Goal: Navigation & Orientation: Find specific page/section

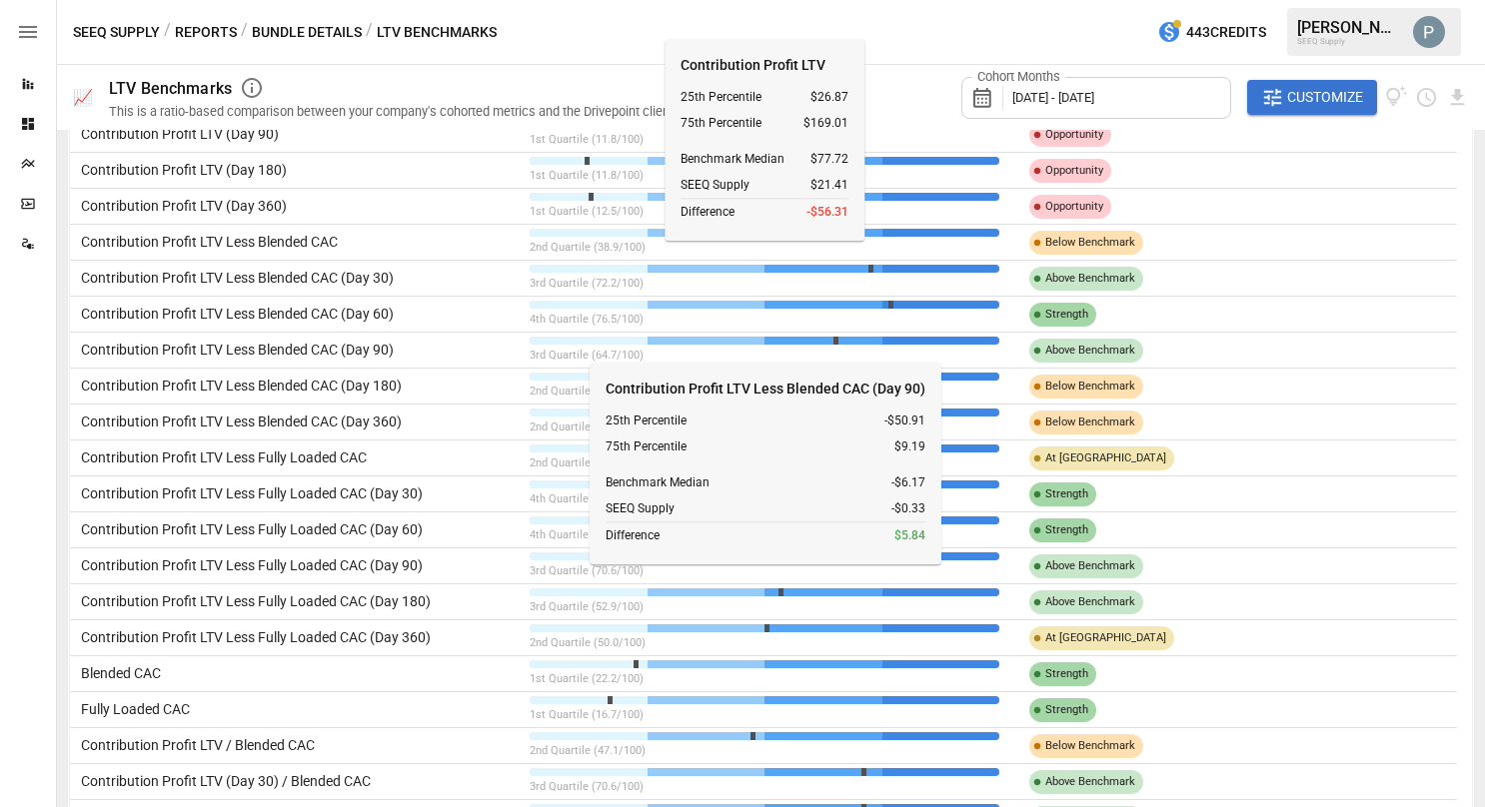
scroll to position [1472, 0]
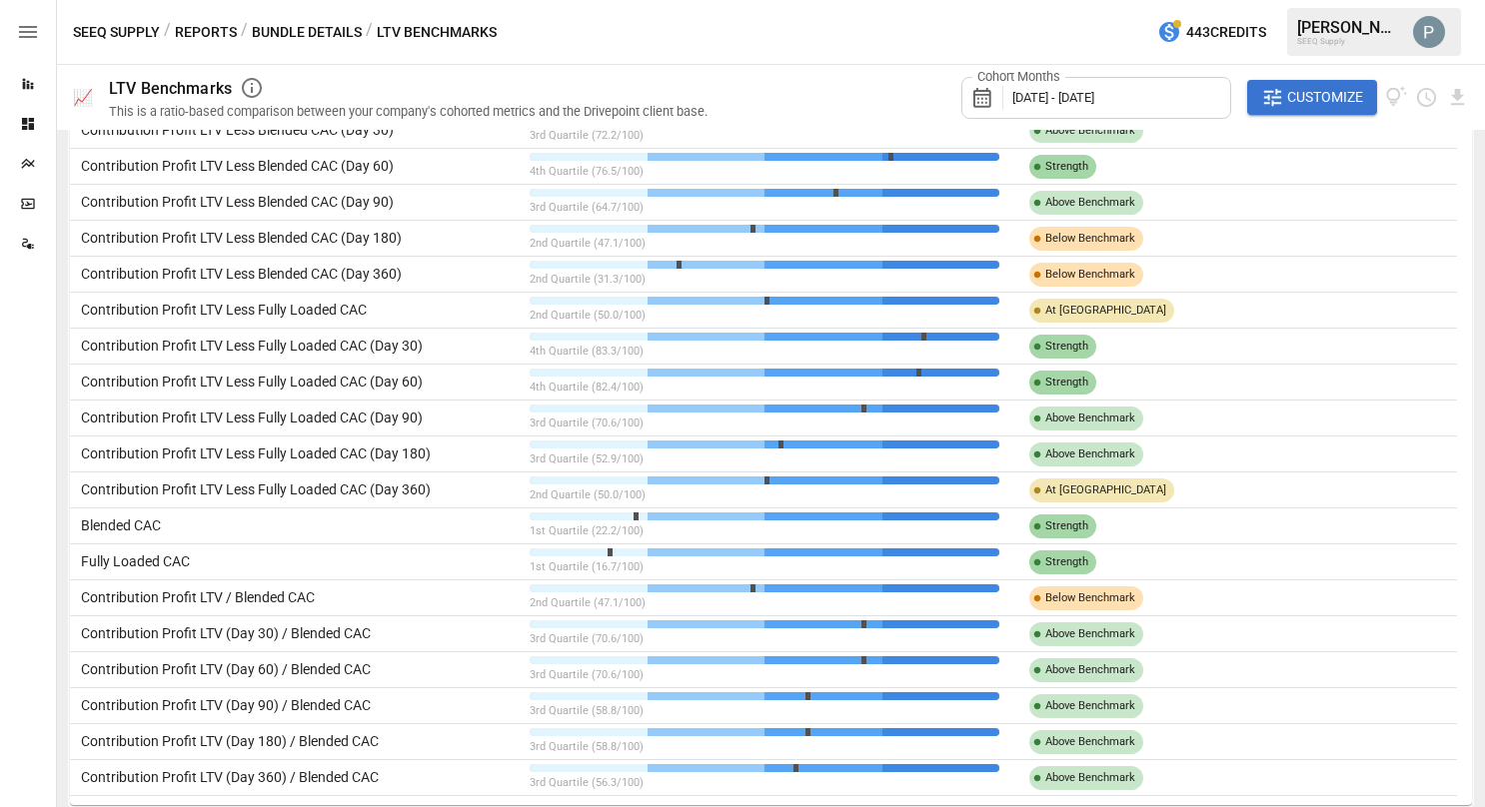
click at [207, 30] on button "Reports" at bounding box center [206, 32] width 62 height 25
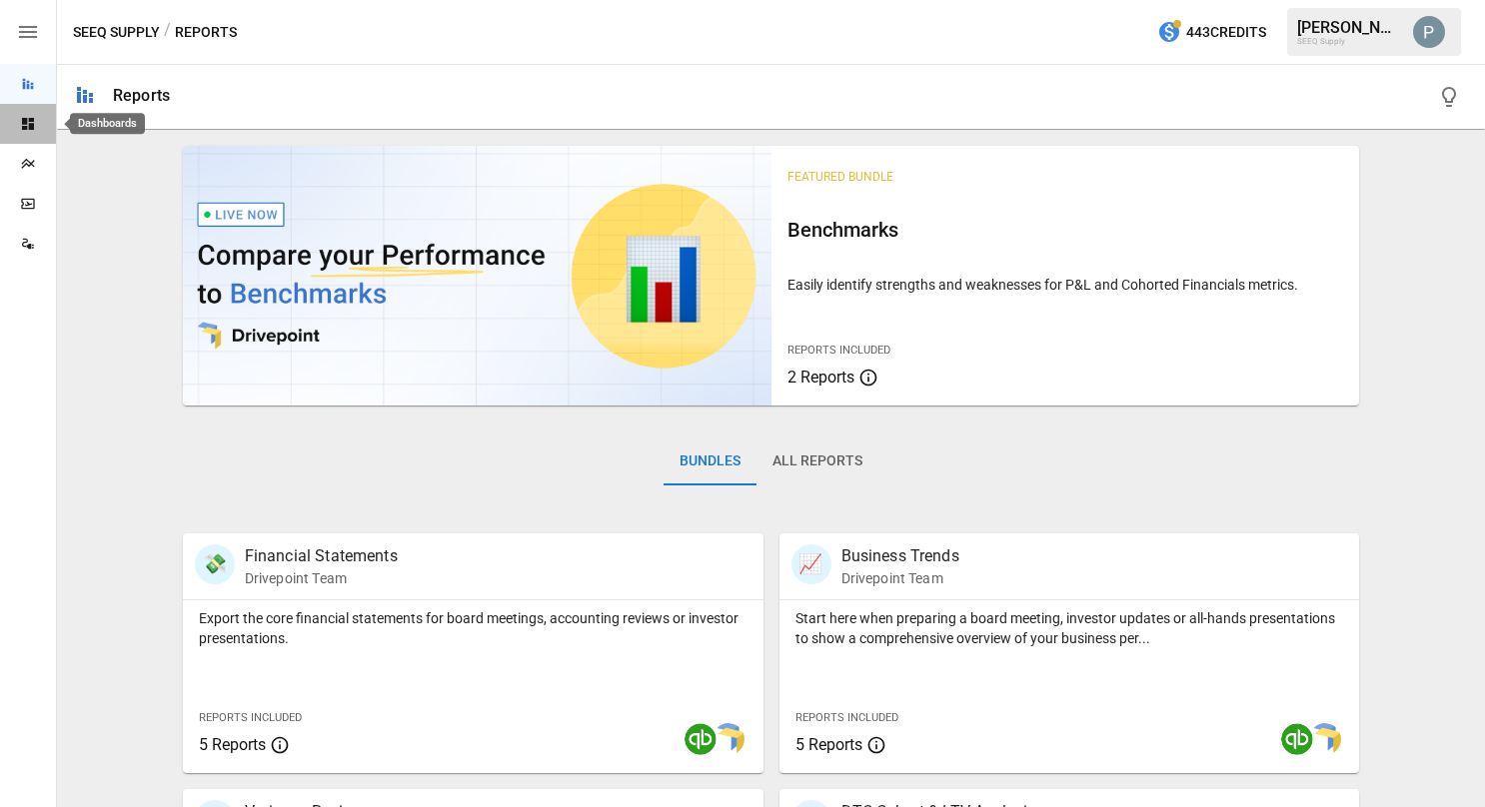
click at [23, 130] on icon "Dashboards" at bounding box center [28, 124] width 16 height 16
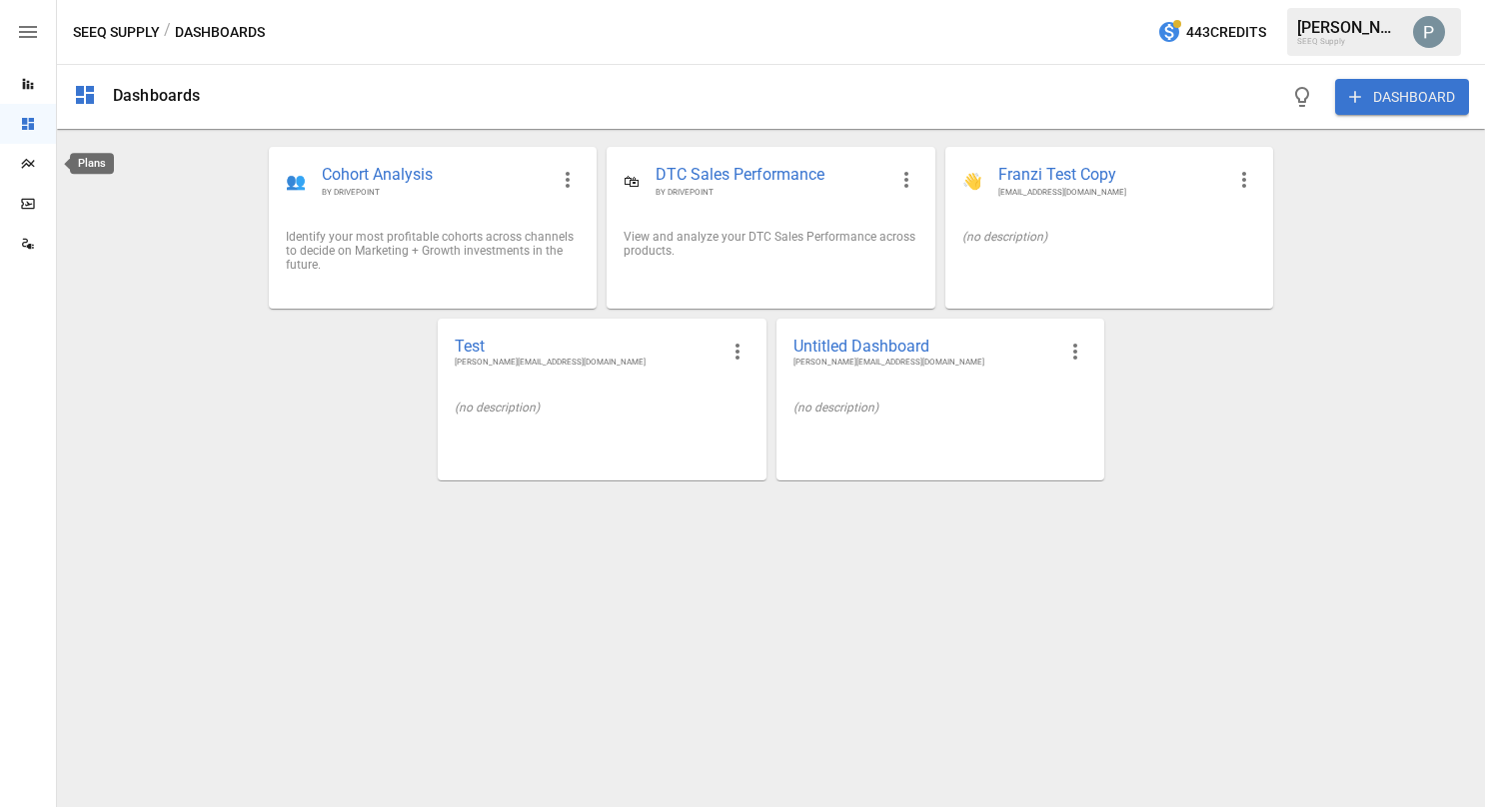
click at [25, 164] on icon "Plans" at bounding box center [27, 164] width 13 height 10
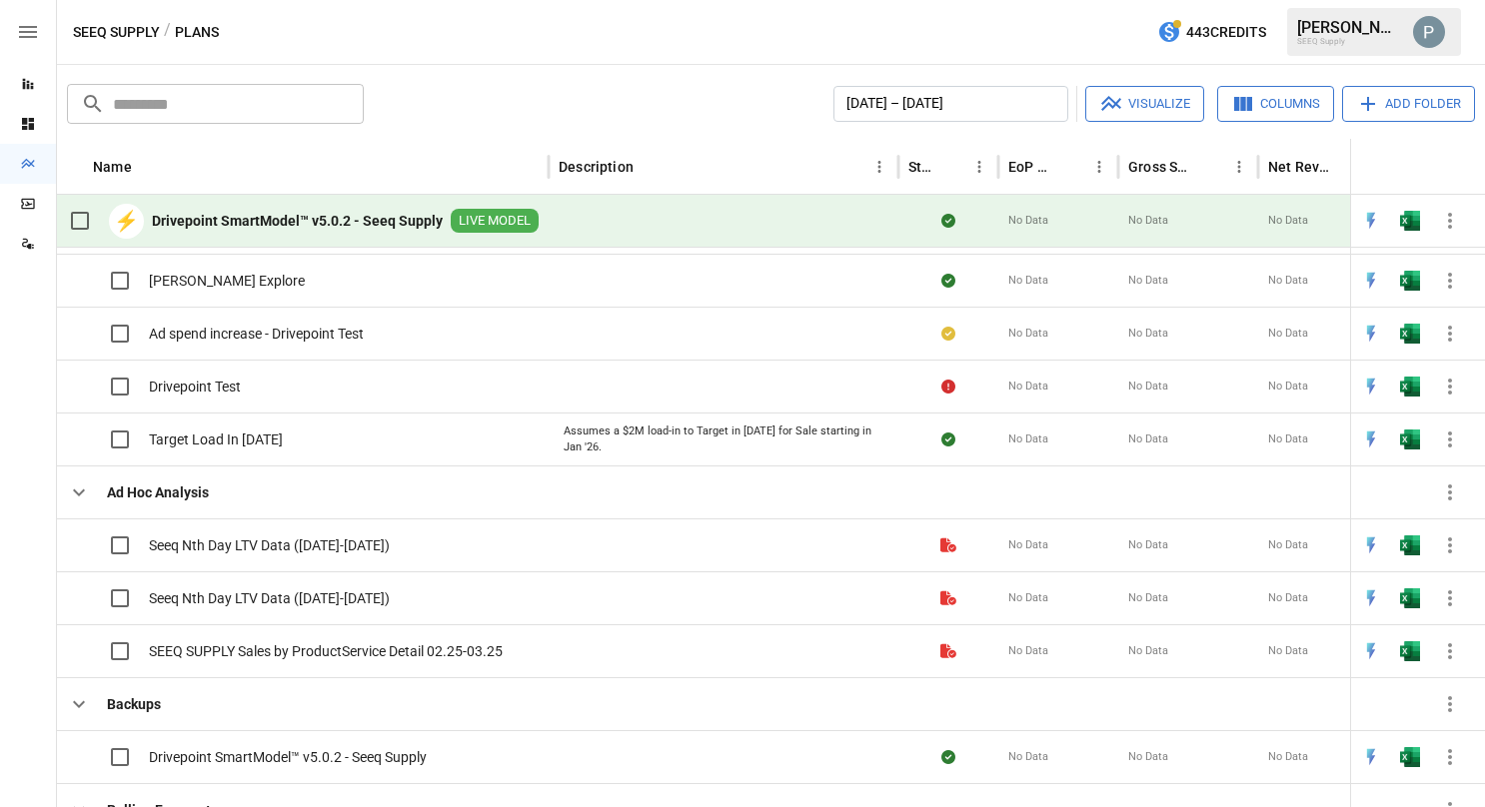
scroll to position [39, 0]
click at [1417, 540] on img "Open in Excel" at bounding box center [1410, 545] width 20 height 20
click at [204, 530] on div "Seeq Nth Day LTV Data ([DATE]-[DATE])" at bounding box center [224, 545] width 331 height 42
click at [1423, 551] on button "button" at bounding box center [1410, 545] width 64 height 30
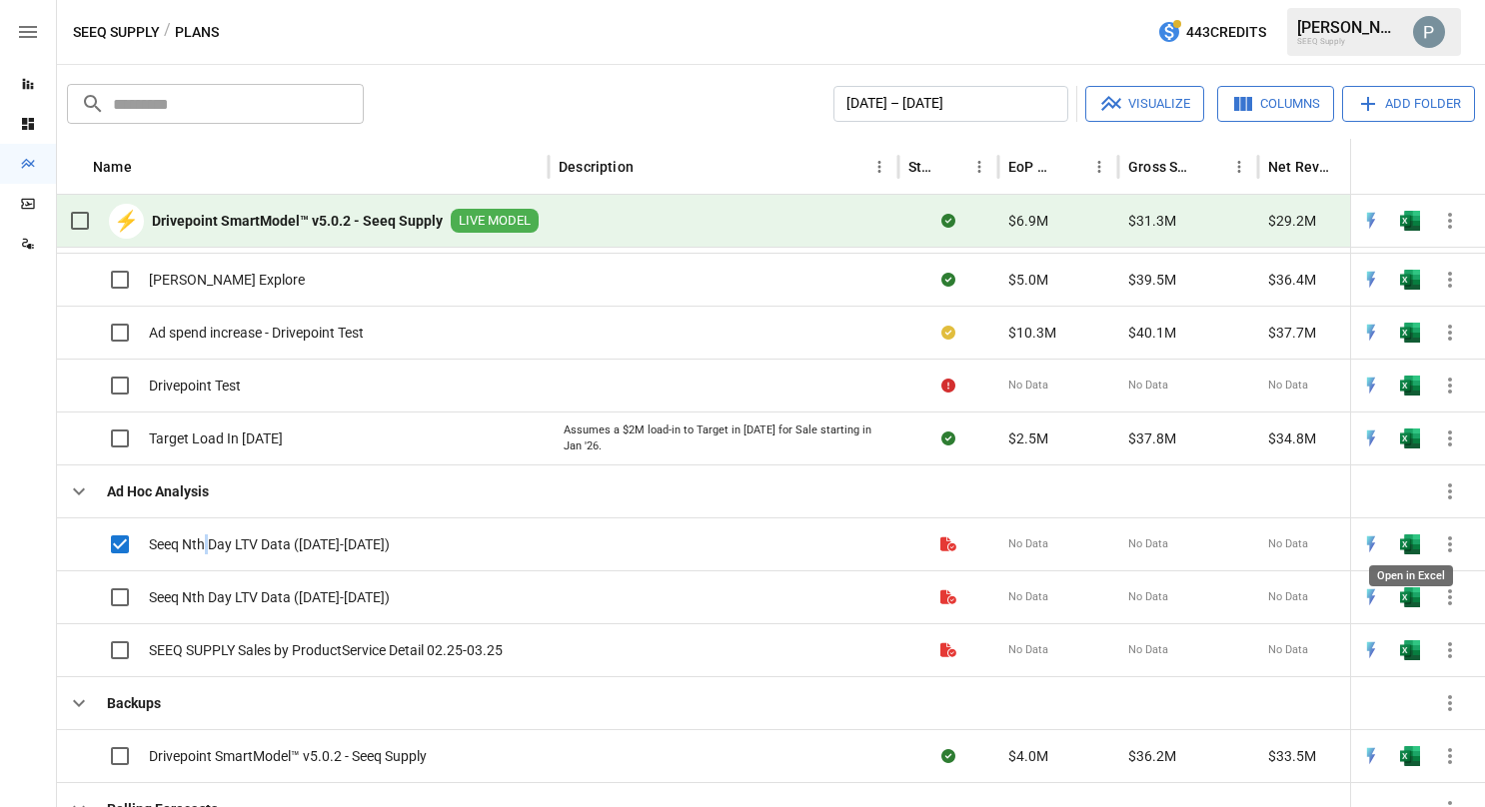
click at [1401, 541] on img "Open in Excel" at bounding box center [1410, 545] width 20 height 20
click at [1405, 542] on img "Open in Excel" at bounding box center [1410, 545] width 20 height 20
click at [1416, 540] on img "Open in Excel" at bounding box center [1410, 545] width 20 height 20
click at [1404, 542] on img "Open in Excel" at bounding box center [1410, 545] width 20 height 20
click at [900, 446] on div at bounding box center [948, 438] width 100 height 53
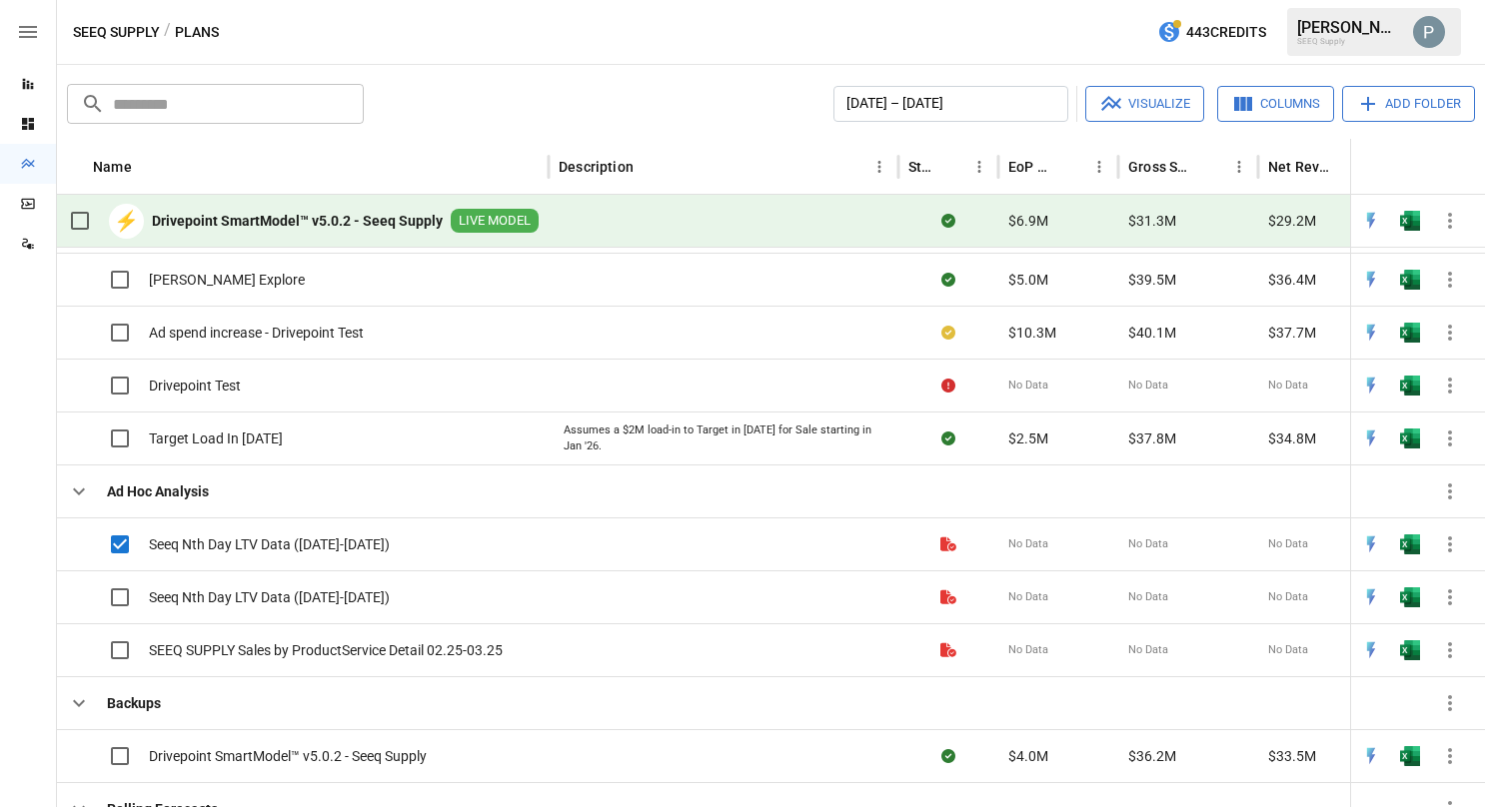
click at [1447, 536] on icon "button" at bounding box center [1450, 545] width 24 height 24
click at [1408, 536] on div at bounding box center [742, 403] width 1485 height 807
click at [1408, 536] on img "Open in Excel" at bounding box center [1410, 545] width 20 height 20
click at [426, 50] on div "SEEQ Supply / Plans 443 Credits [PERSON_NAME] SEEQ Supply" at bounding box center [771, 32] width 1428 height 64
click at [1407, 535] on img "Open in Excel" at bounding box center [1410, 545] width 20 height 20
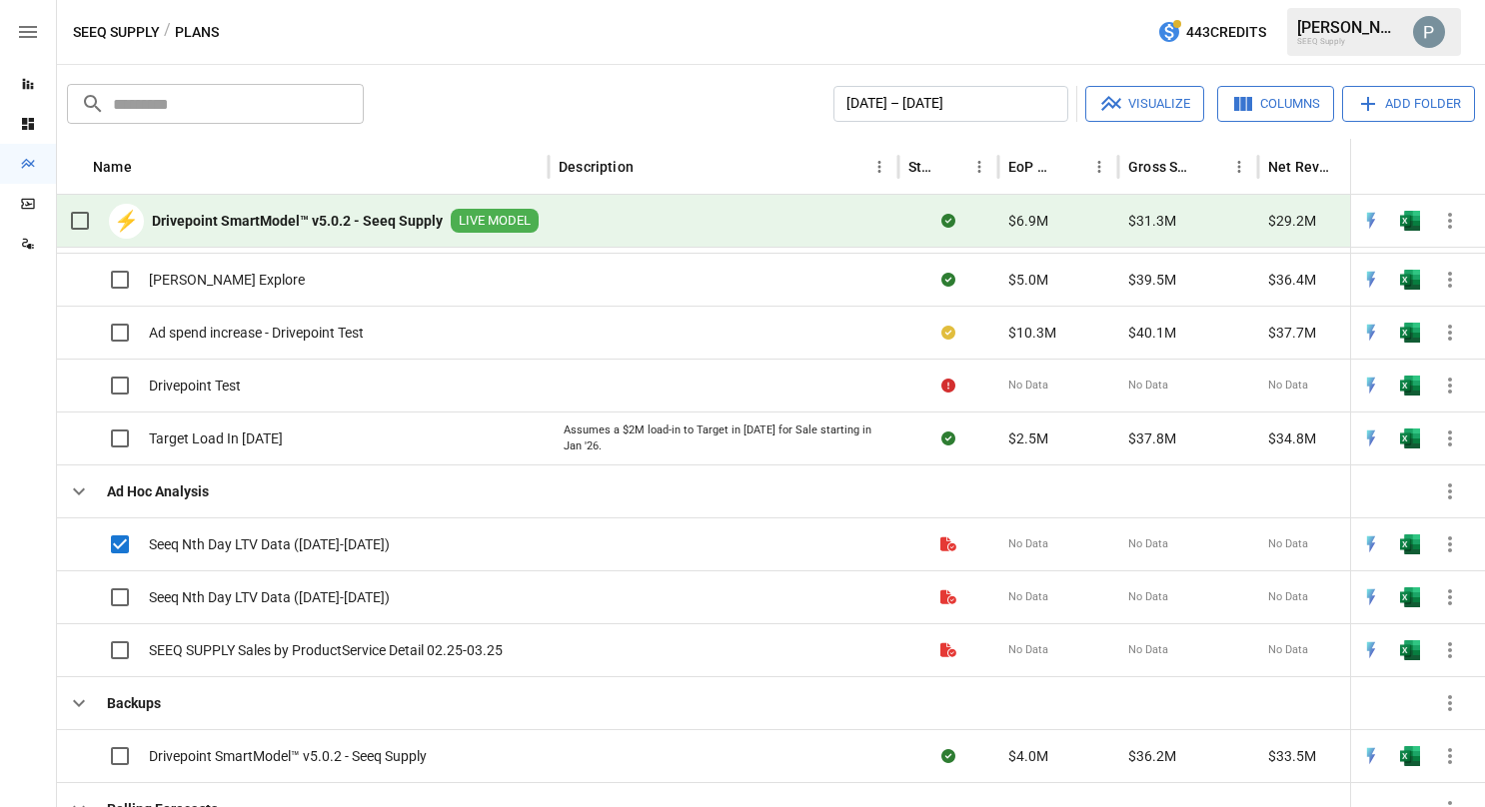
click at [1352, 19] on div "[PERSON_NAME]" at bounding box center [1349, 27] width 104 height 19
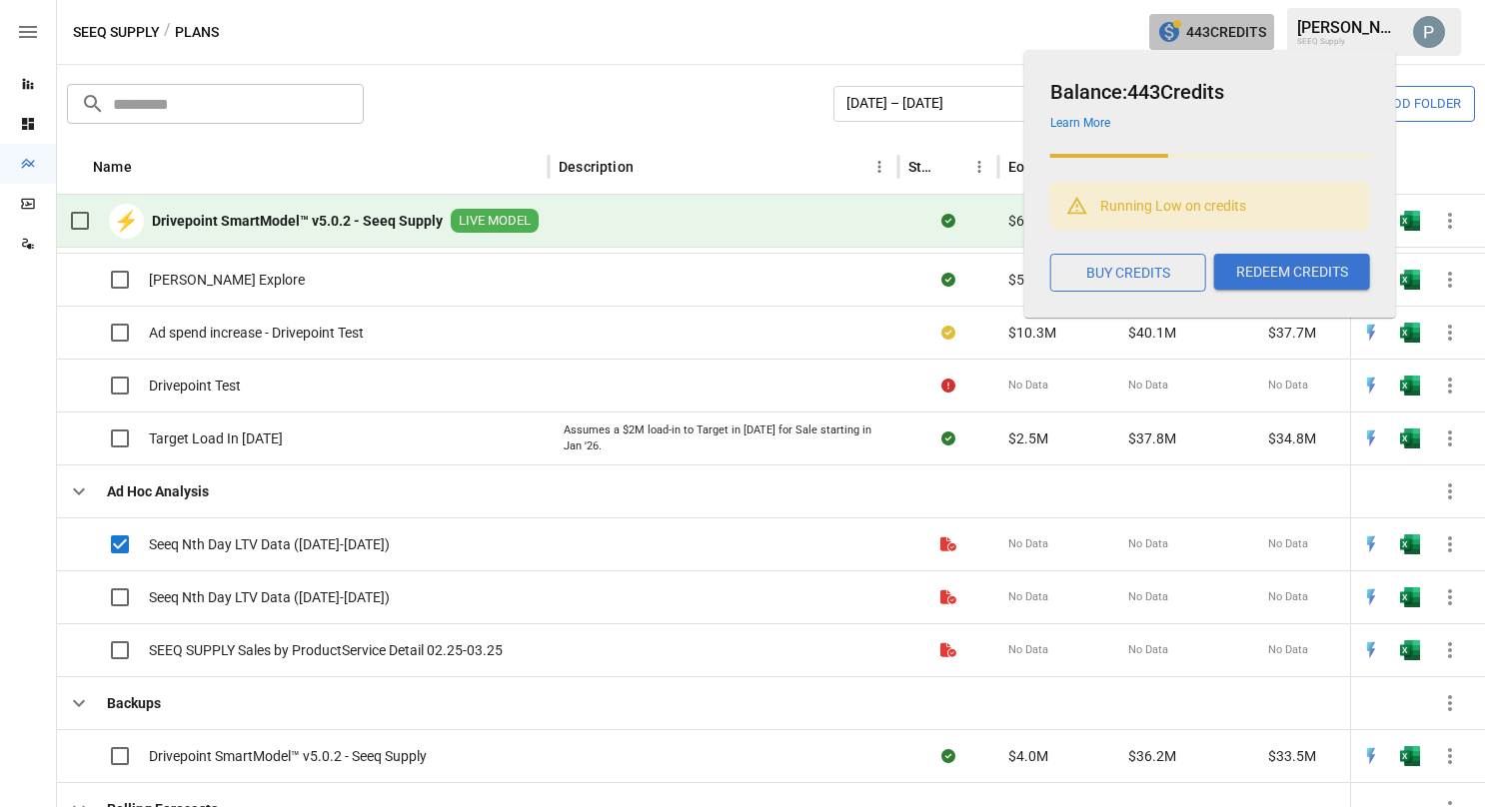
click at [1247, 42] on span "443 Credits" at bounding box center [1226, 32] width 80 height 25
click at [1407, 36] on button "button" at bounding box center [1429, 32] width 56 height 56
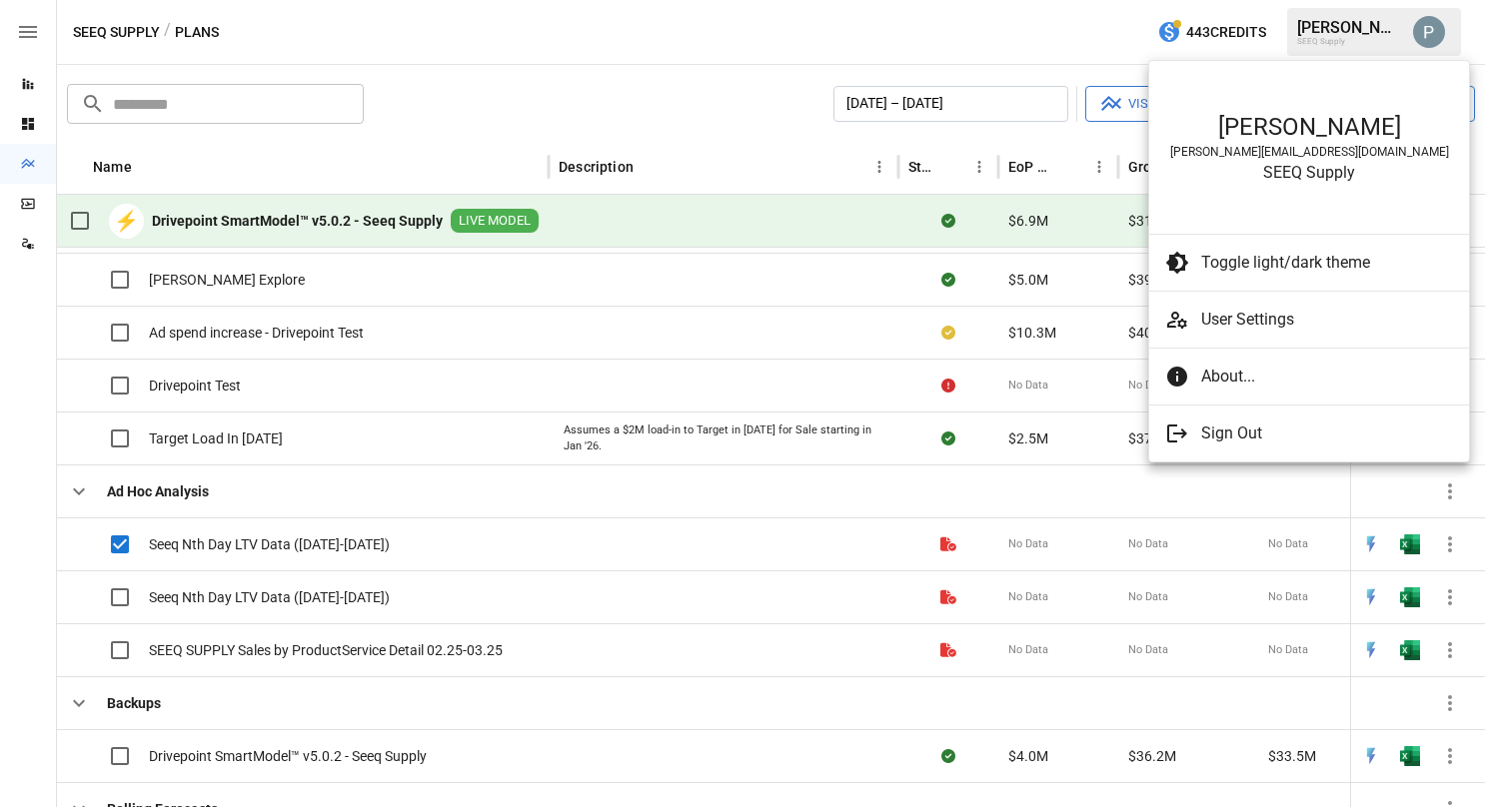
click at [1266, 315] on span "User Settings" at bounding box center [1327, 320] width 252 height 24
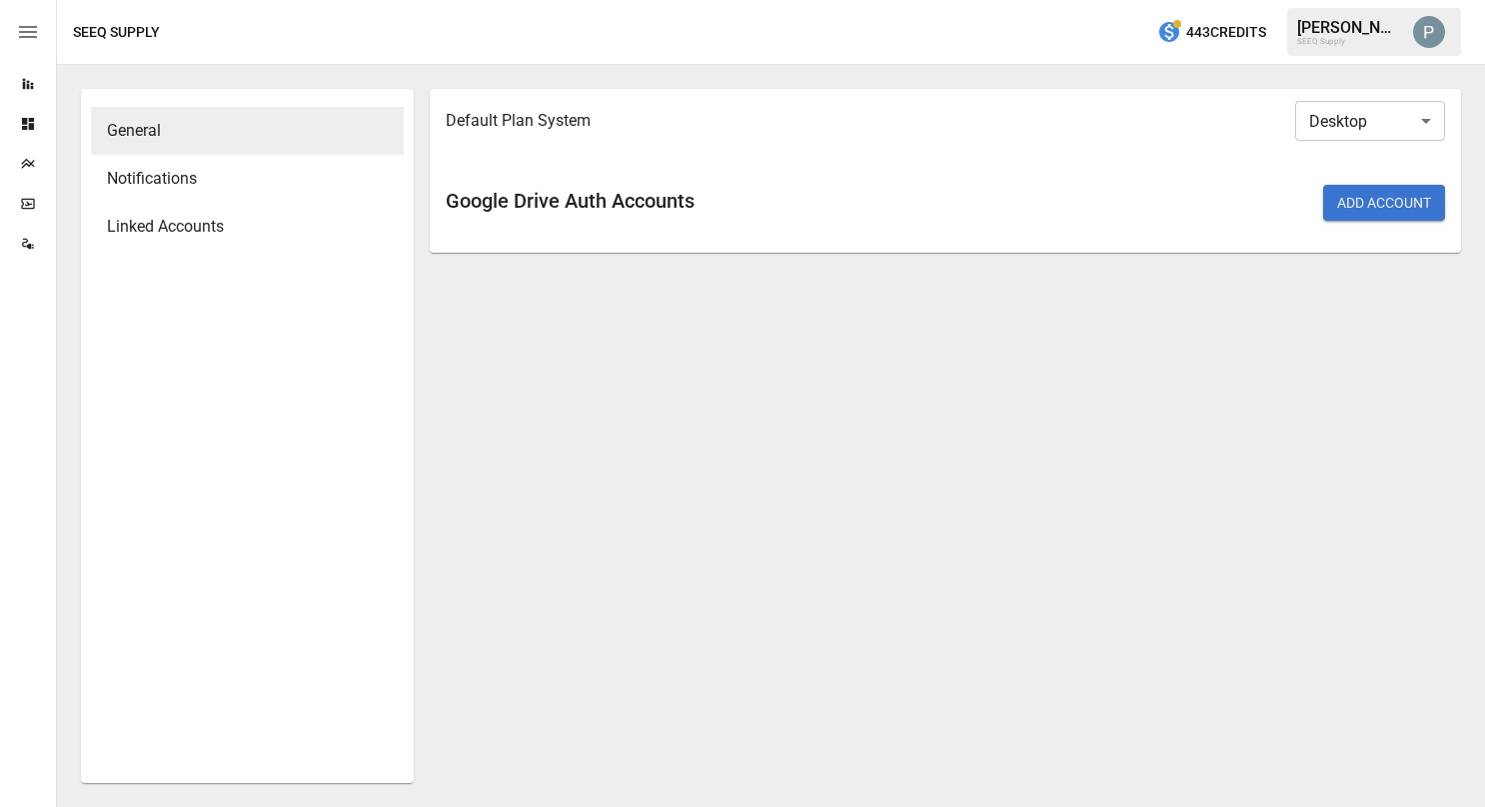
click at [34, 126] on icon "Dashboards" at bounding box center [28, 124] width 16 height 16
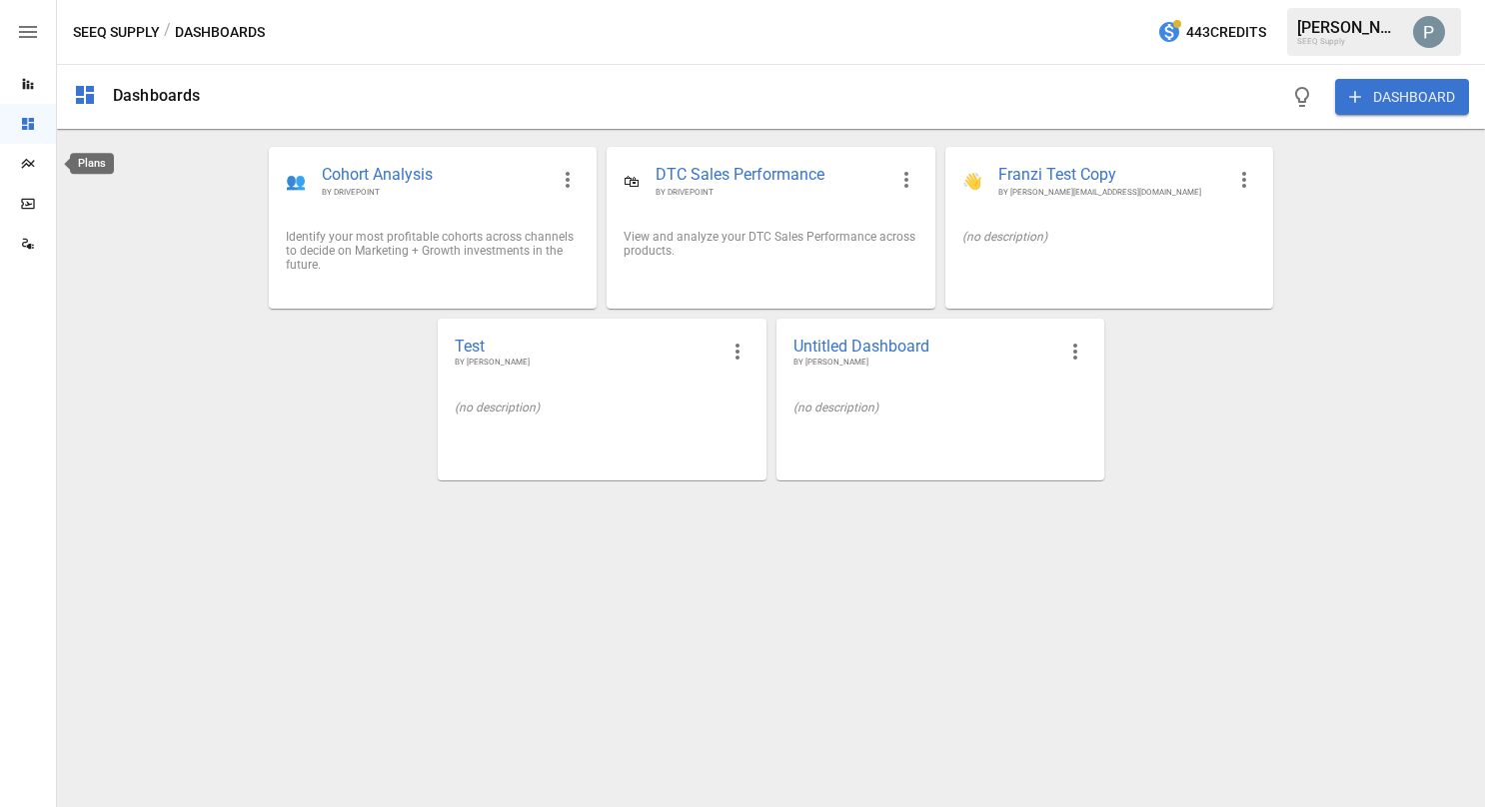
click at [29, 163] on icon "Plans" at bounding box center [28, 164] width 16 height 16
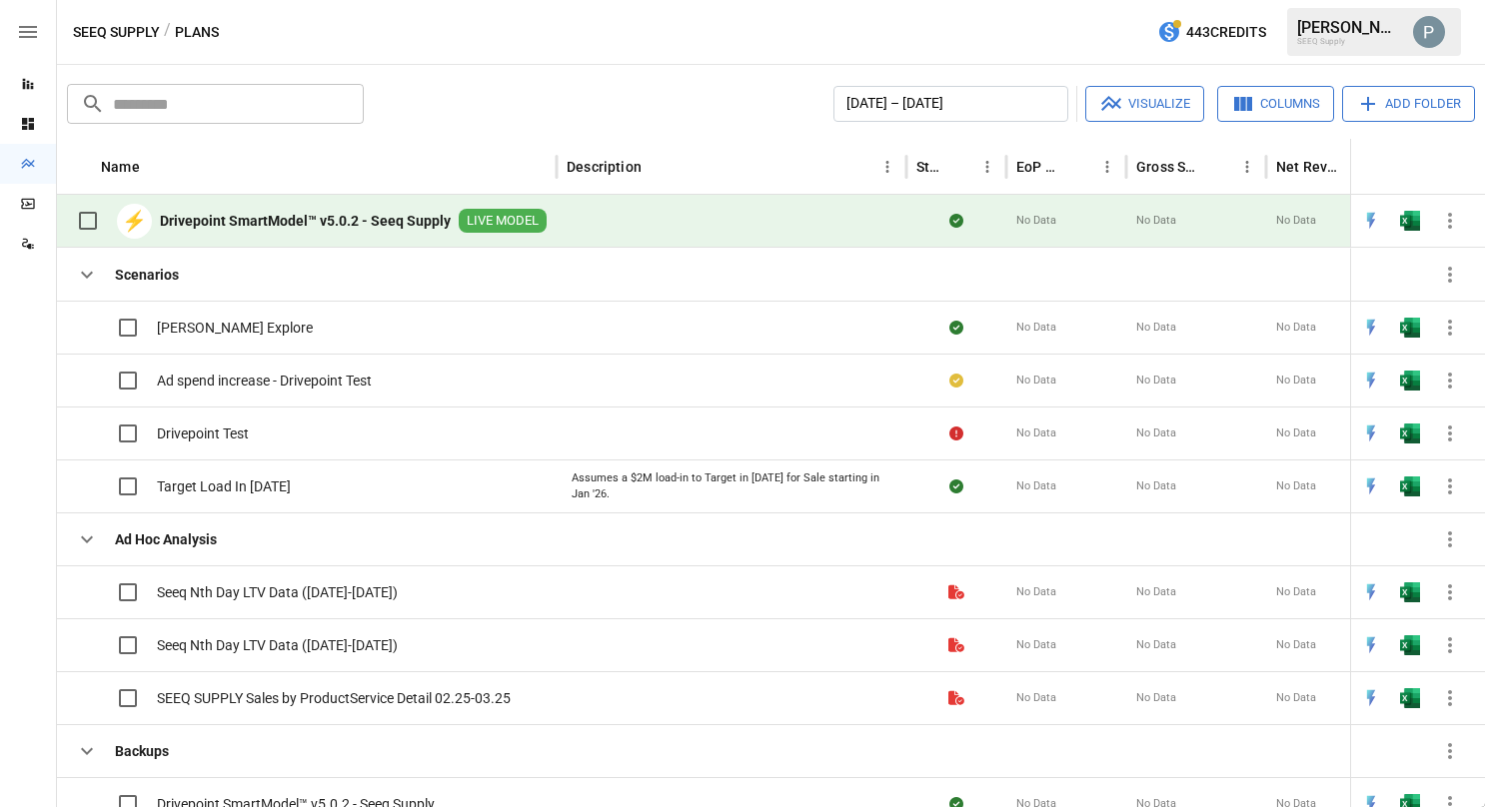
click at [266, 590] on span "Seeq Nth Day LTV Data ([DATE]-[DATE])" at bounding box center [277, 593] width 241 height 20
